Goal: Check status: Check status

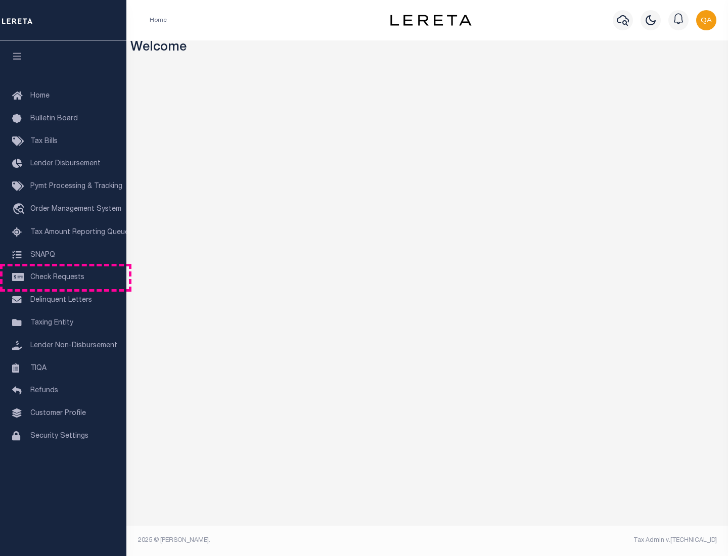
click at [63, 278] on span "Check Requests" at bounding box center [57, 277] width 54 height 7
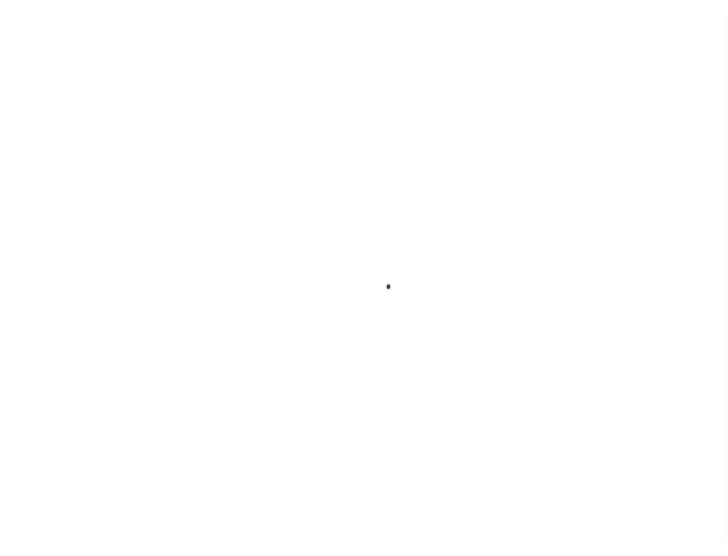
select select "50"
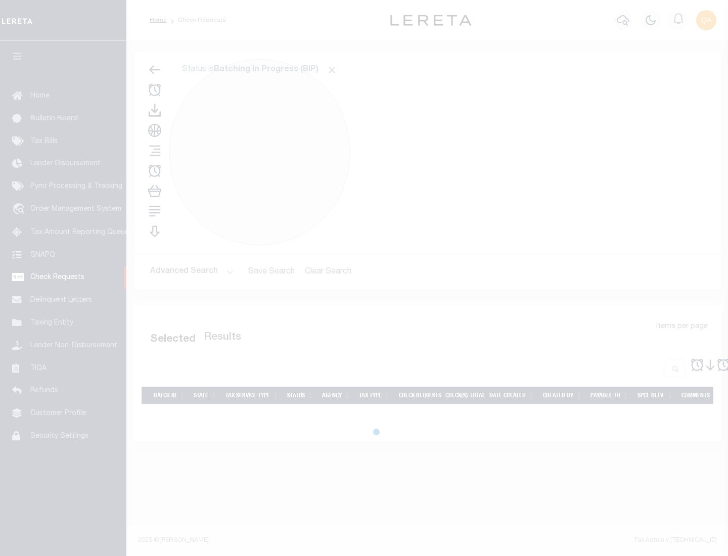
select select "50"
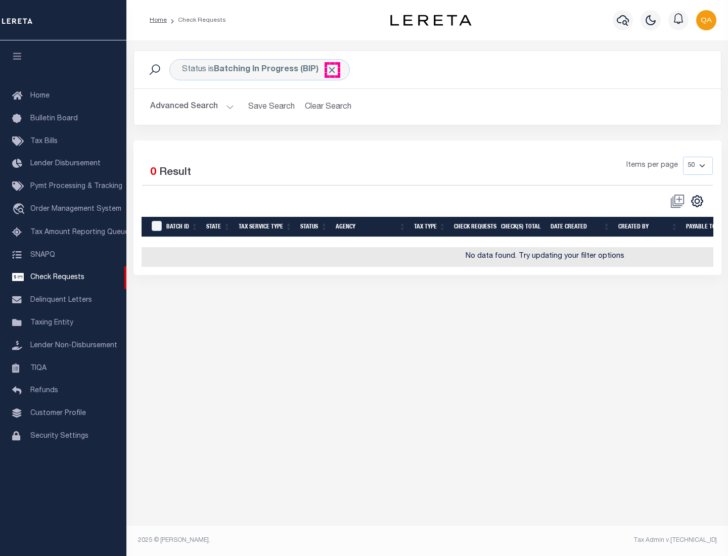
click at [332, 70] on span "Click to Remove" at bounding box center [332, 70] width 11 height 11
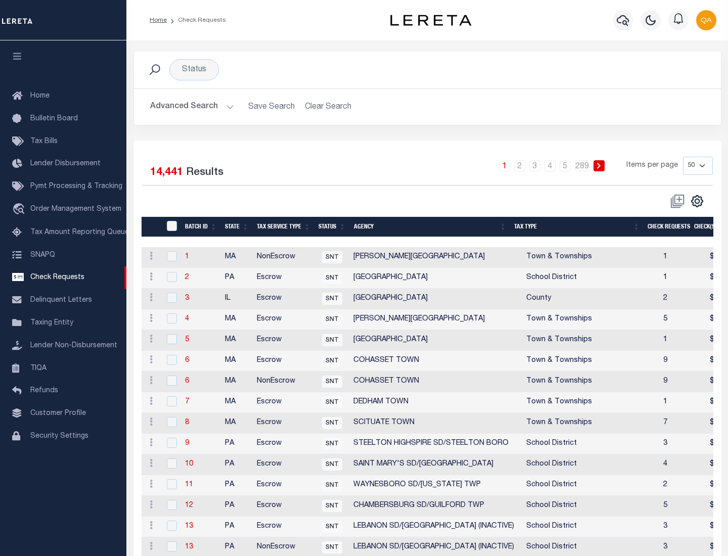
scroll to position [487, 0]
